Goal: Navigation & Orientation: Find specific page/section

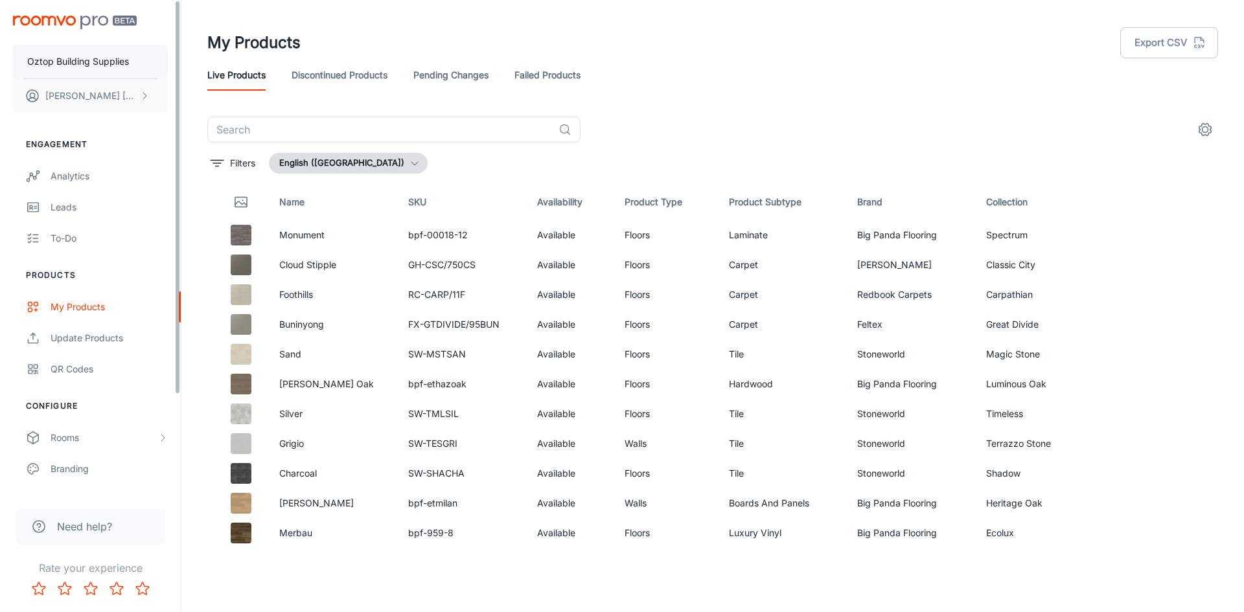
click at [87, 64] on p "Oztop Building Supplies" at bounding box center [78, 61] width 102 height 14
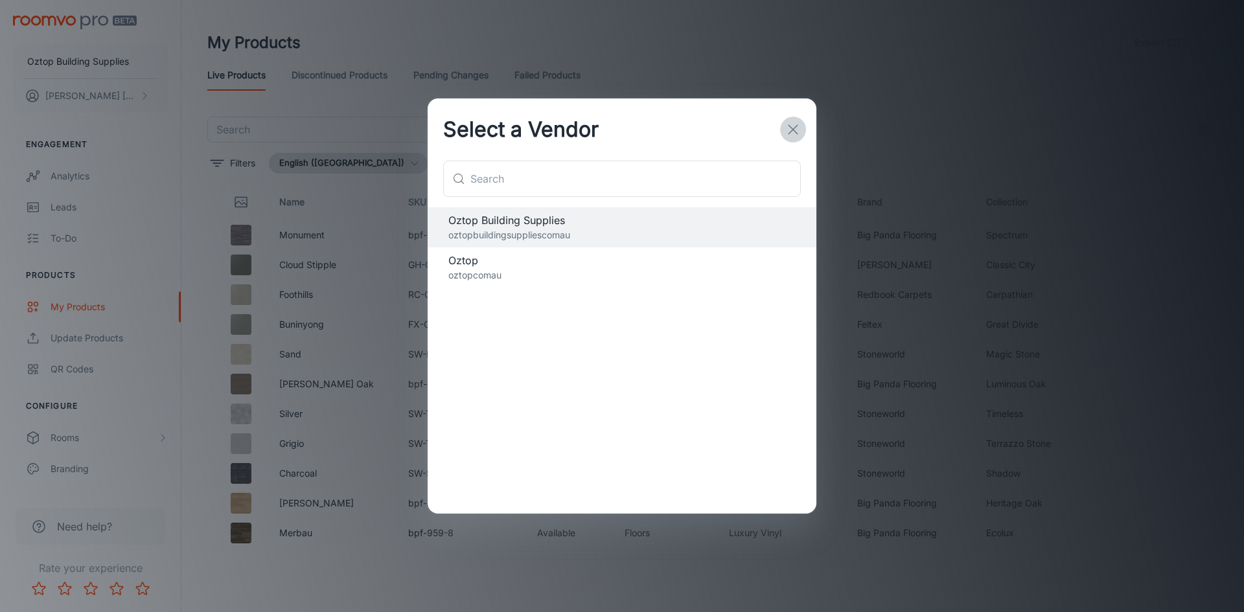
click at [788, 127] on icon "button" at bounding box center [793, 130] width 16 height 16
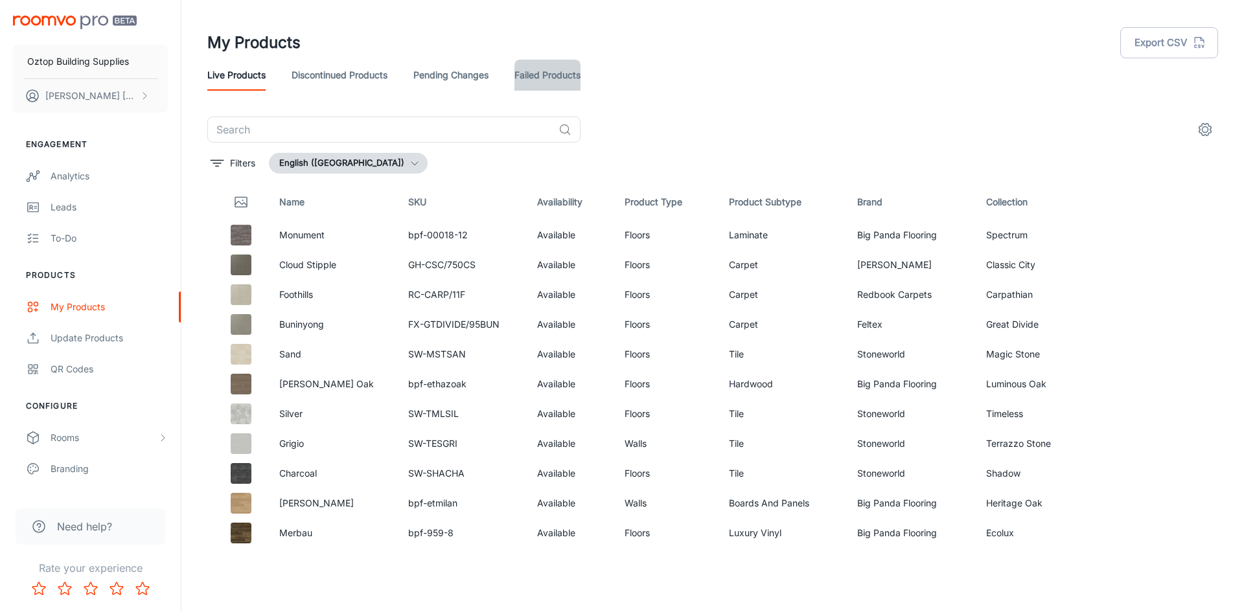
click at [516, 76] on link "Failed Products" at bounding box center [547, 75] width 66 height 31
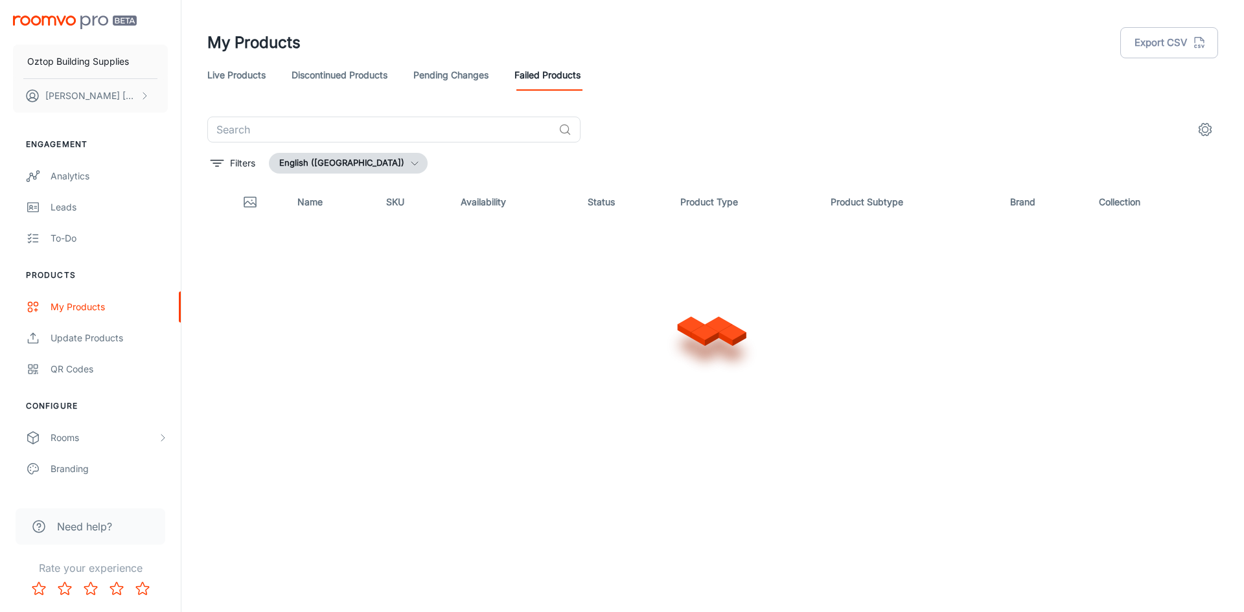
click at [463, 74] on link "Pending Changes" at bounding box center [450, 75] width 75 height 31
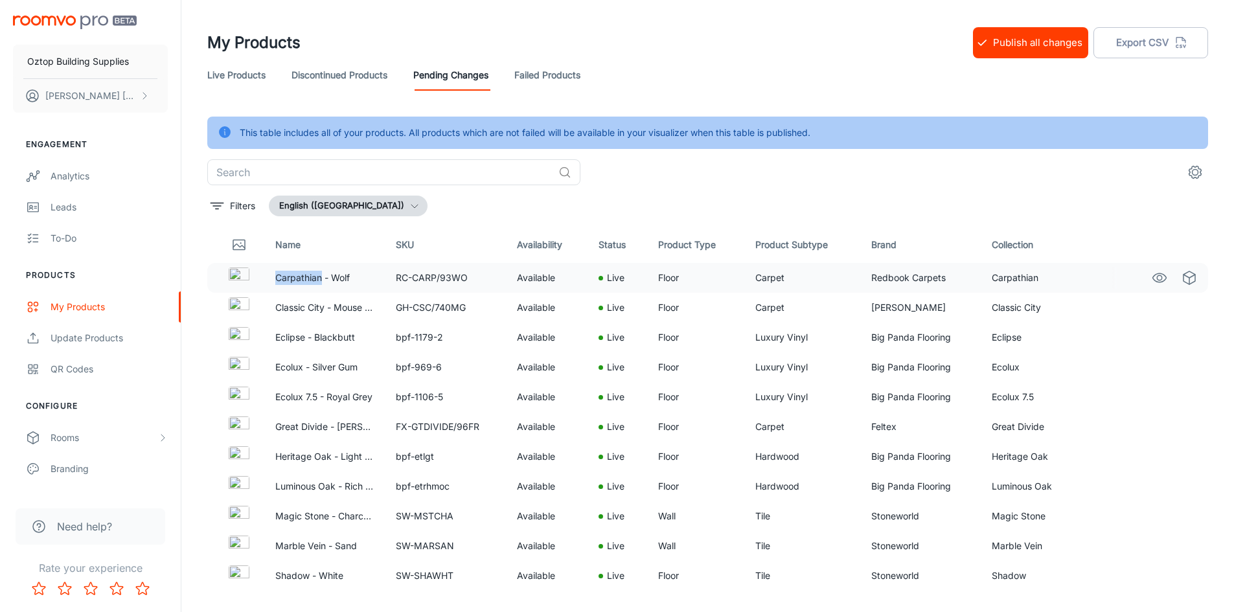
drag, startPoint x: 321, startPoint y: 278, endPoint x: 279, endPoint y: 280, distance: 42.2
click at [279, 280] on p "Carpathian - Wolf" at bounding box center [325, 278] width 100 height 14
copy p "Carpathian"
click at [529, 74] on link "Failed Products" at bounding box center [547, 75] width 66 height 31
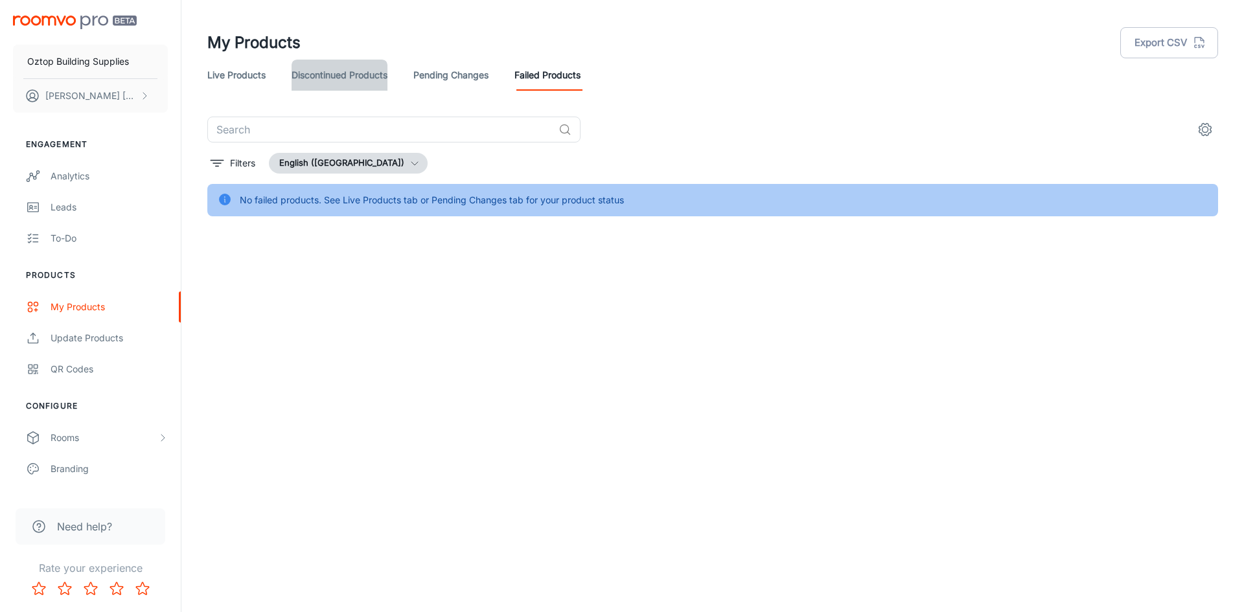
click at [345, 80] on link "Discontinued Products" at bounding box center [340, 75] width 96 height 31
click at [229, 81] on link "Live Products" at bounding box center [236, 75] width 58 height 31
